Goal: Information Seeking & Learning: Learn about a topic

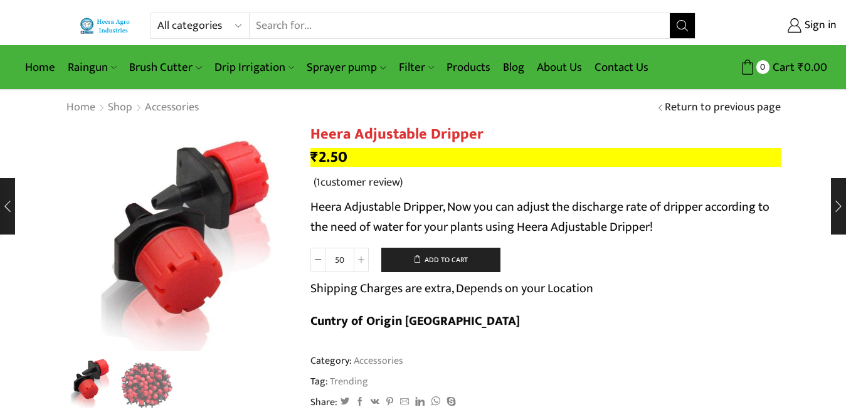
click at [363, 24] on input "Search input" at bounding box center [460, 25] width 420 height 25
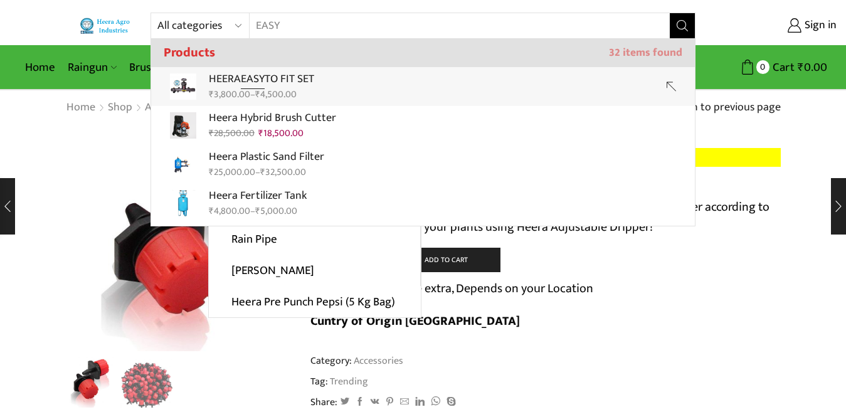
click at [299, 71] on p "HEERA EASY TO FIT SET" at bounding box center [261, 79] width 105 height 18
type input "HEERA EASY TO FIT SET"
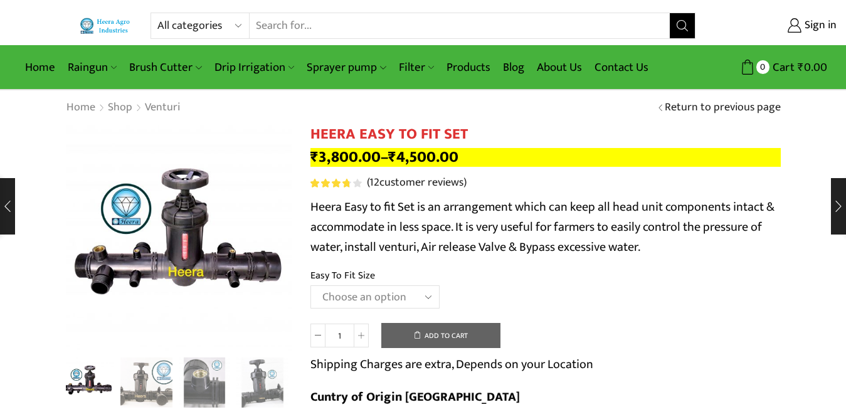
click at [373, 19] on input "Search input" at bounding box center [460, 25] width 420 height 25
